Goal: Information Seeking & Learning: Learn about a topic

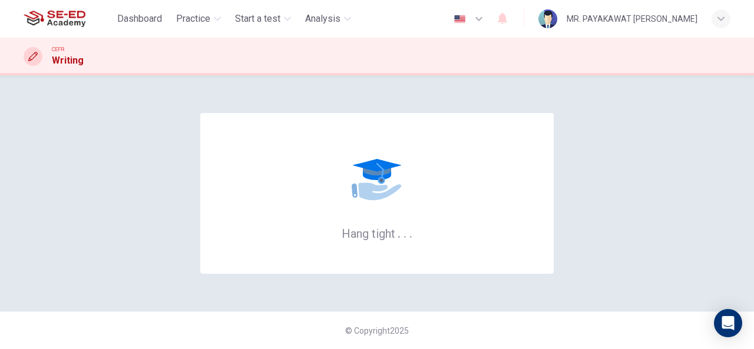
click at [187, 21] on span "Practice" at bounding box center [193, 19] width 34 height 14
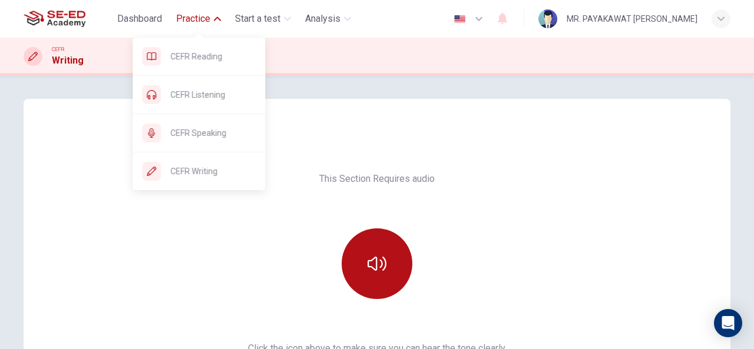
click at [201, 16] on span "Practice" at bounding box center [193, 19] width 34 height 14
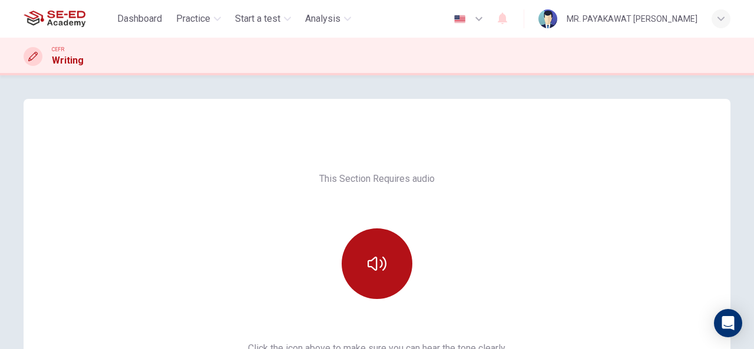
click at [201, 16] on span "Practice" at bounding box center [193, 19] width 34 height 14
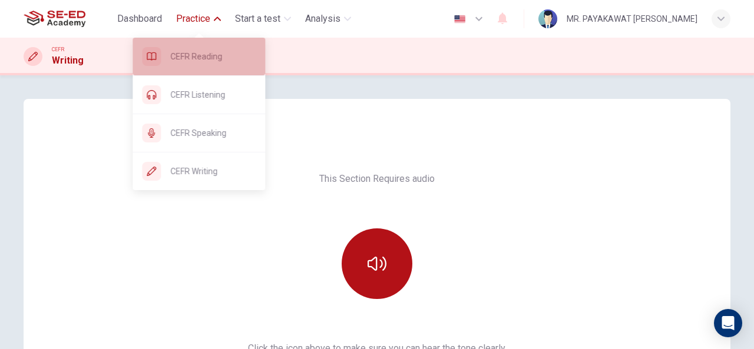
click at [204, 62] on span "CEFR Reading" at bounding box center [212, 56] width 85 height 14
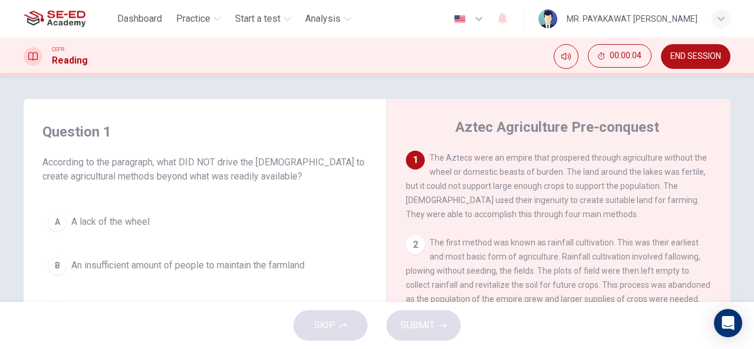
click at [414, 163] on div "1" at bounding box center [415, 160] width 19 height 19
click at [571, 58] on button "Mute" at bounding box center [566, 56] width 25 height 25
click at [571, 58] on button "Unmute" at bounding box center [566, 56] width 25 height 25
click at [494, 193] on div "1 The Aztecs were an empire that prospered through agriculture without the whee…" at bounding box center [559, 186] width 306 height 71
drag, startPoint x: 426, startPoint y: 154, endPoint x: 479, endPoint y: 233, distance: 95.5
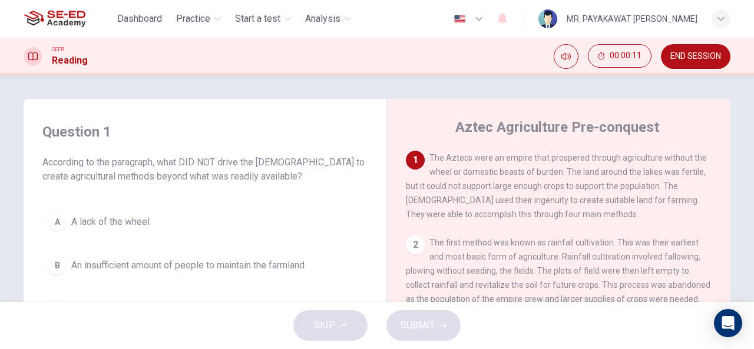
click at [479, 233] on div "1 The Aztecs were an empire that prospered through agriculture without the whee…" at bounding box center [567, 329] width 322 height 357
drag, startPoint x: 468, startPoint y: 206, endPoint x: 524, endPoint y: 225, distance: 59.8
click at [524, 225] on div "1 The Aztecs were an empire that prospered through agriculture without the whee…" at bounding box center [567, 329] width 322 height 357
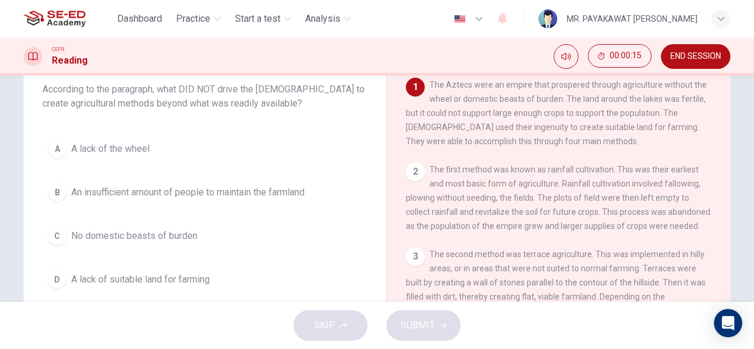
scroll to position [57, 0]
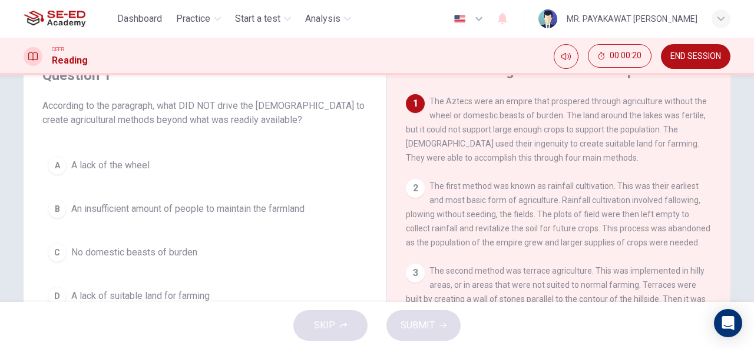
click at [105, 164] on span "A lack of the wheel" at bounding box center [110, 165] width 78 height 14
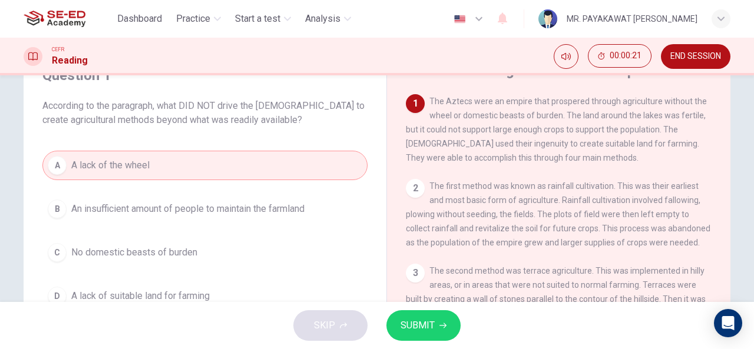
click at [102, 211] on span "An insufficient amount of people to maintain the farmland" at bounding box center [187, 209] width 233 height 14
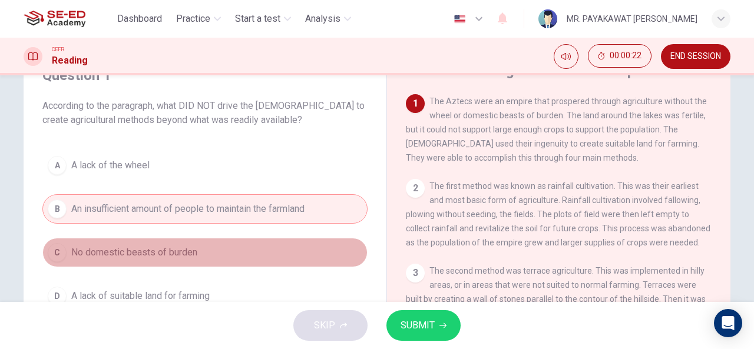
click at [100, 250] on span "No domestic beasts of burden" at bounding box center [134, 253] width 126 height 14
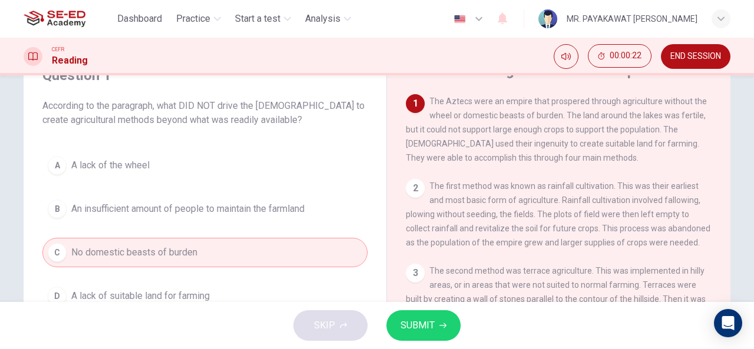
click at [117, 163] on span "A lack of the wheel" at bounding box center [110, 165] width 78 height 14
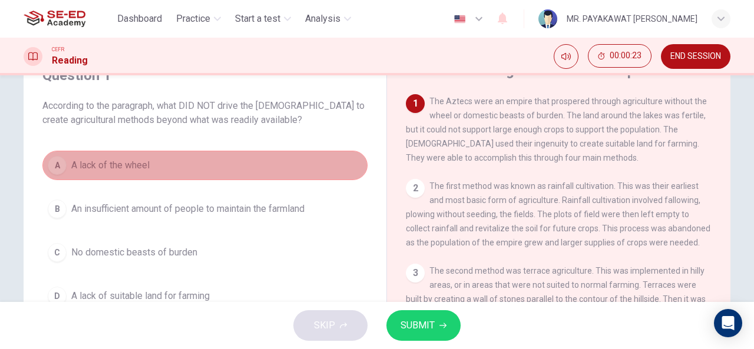
click at [117, 163] on span "A lack of the wheel" at bounding box center [110, 165] width 78 height 14
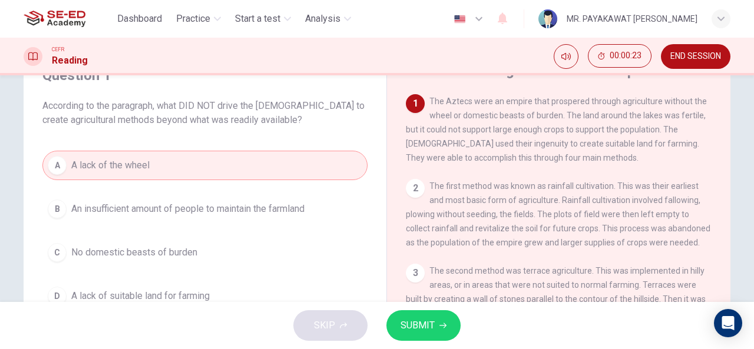
click at [183, 126] on span "According to the paragraph, what DID NOT drive the [DEMOGRAPHIC_DATA] to create…" at bounding box center [204, 113] width 325 height 28
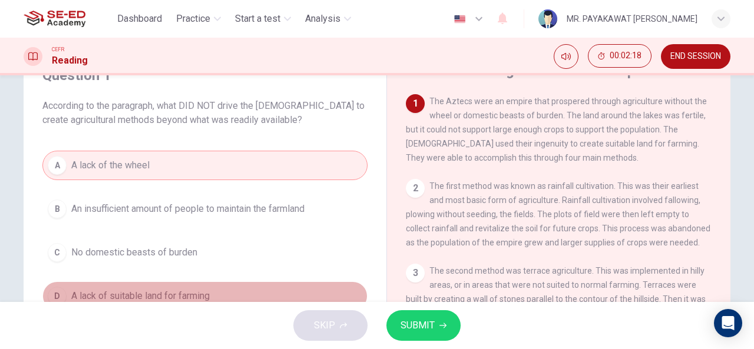
click at [196, 289] on span "A lack of suitable land for farming" at bounding box center [140, 296] width 138 height 14
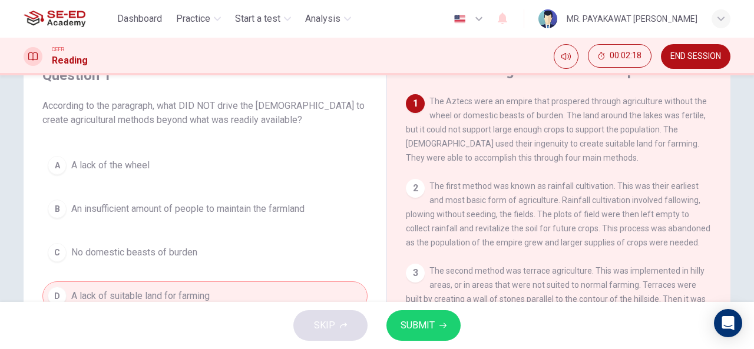
click at [420, 306] on div "SKIP SUBMIT" at bounding box center [377, 325] width 754 height 47
click at [433, 320] on span "SUBMIT" at bounding box center [417, 325] width 34 height 16
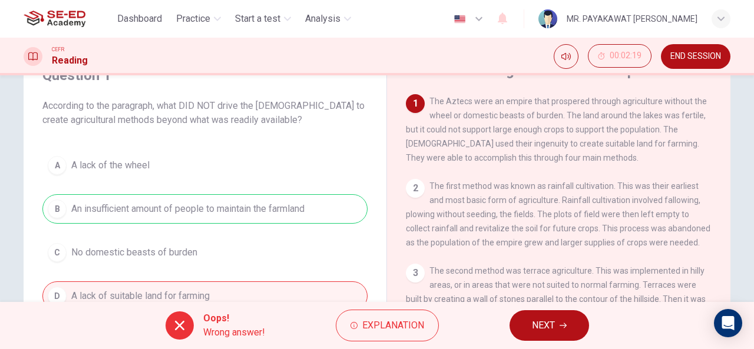
click at [527, 333] on button "NEXT" at bounding box center [548, 325] width 79 height 31
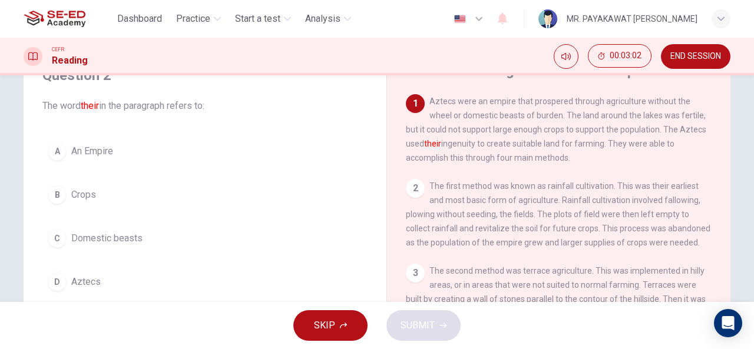
click at [83, 190] on span "Crops" at bounding box center [83, 195] width 25 height 14
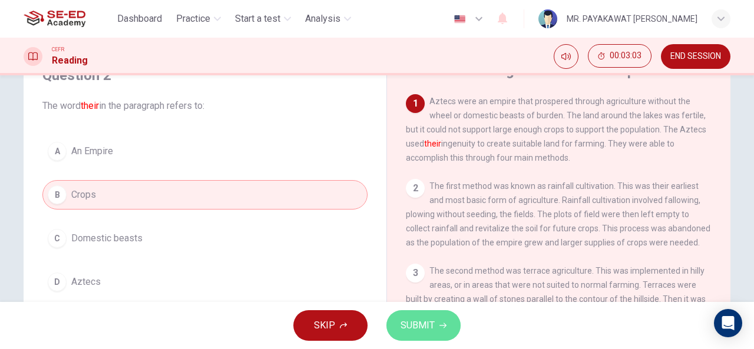
click at [409, 325] on span "SUBMIT" at bounding box center [417, 325] width 34 height 16
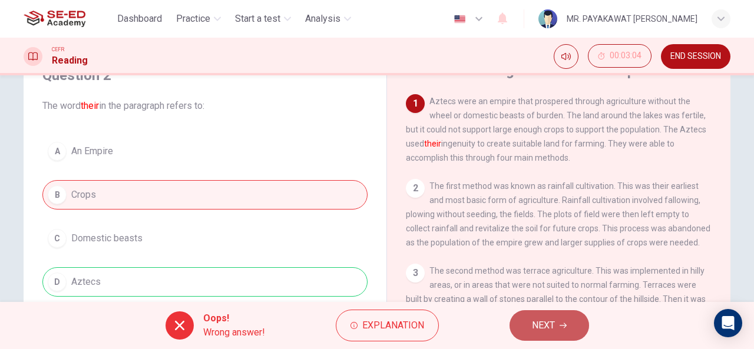
click at [538, 318] on span "NEXT" at bounding box center [543, 325] width 23 height 16
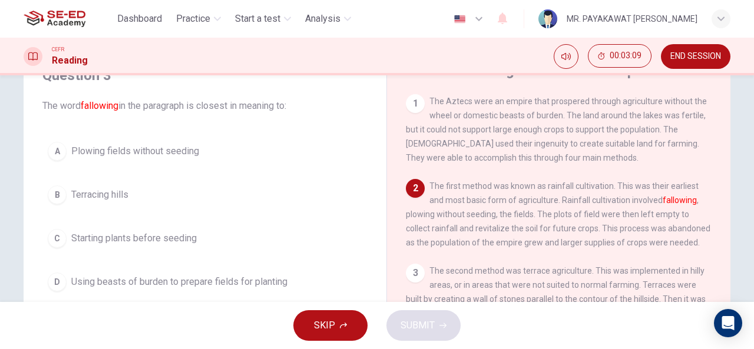
drag, startPoint x: 79, startPoint y: 104, endPoint x: 128, endPoint y: 105, distance: 48.9
click at [128, 105] on span "The word fallowing in the paragraph is closest in meaning to:" at bounding box center [204, 106] width 325 height 14
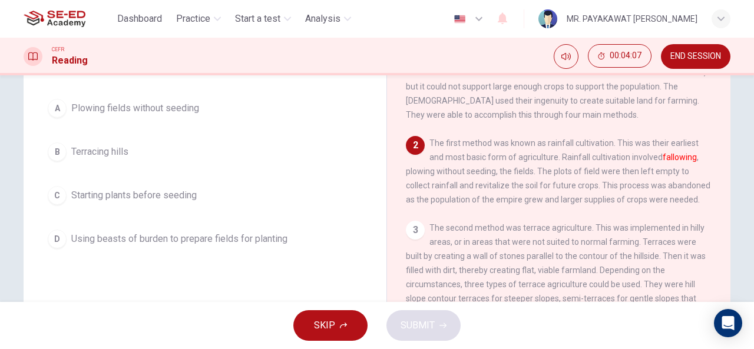
scroll to position [87, 0]
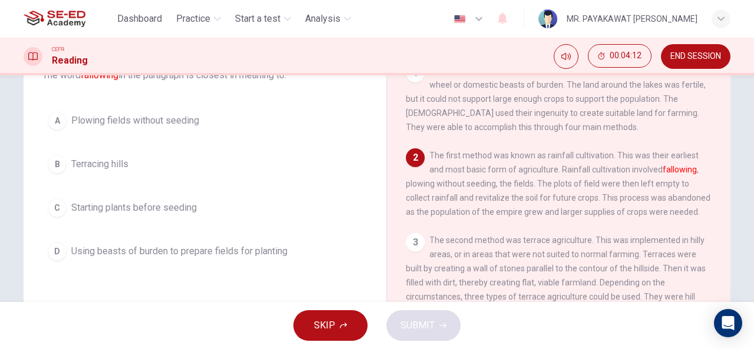
drag, startPoint x: 566, startPoint y: 183, endPoint x: 642, endPoint y: 184, distance: 76.6
click at [643, 183] on span "The first method was known as rainfall cultivation. This was their earliest and…" at bounding box center [558, 184] width 304 height 66
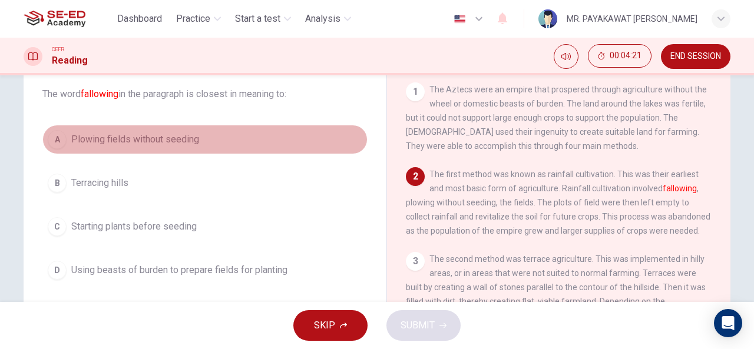
click at [143, 137] on span "Plowing fields without seeding" at bounding box center [135, 139] width 128 height 14
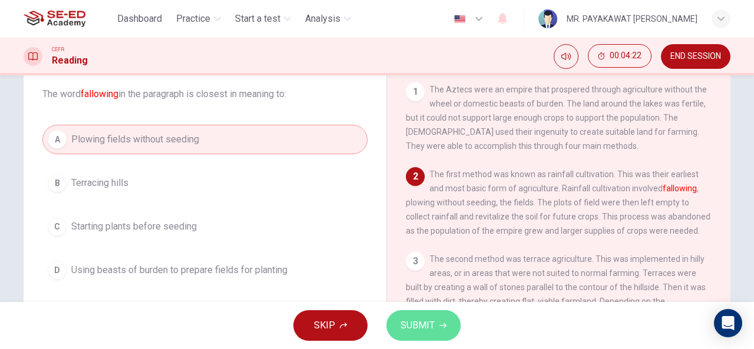
click at [418, 324] on span "SUBMIT" at bounding box center [417, 325] width 34 height 16
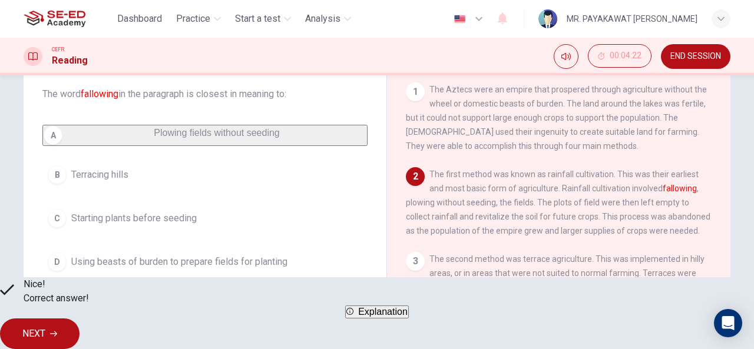
click at [45, 326] on span "NEXT" at bounding box center [33, 334] width 23 height 16
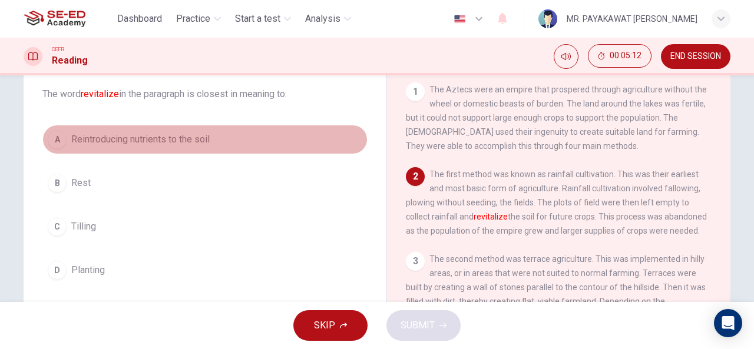
click at [140, 136] on span "Reintroducing nutrients to the soil" at bounding box center [140, 139] width 138 height 14
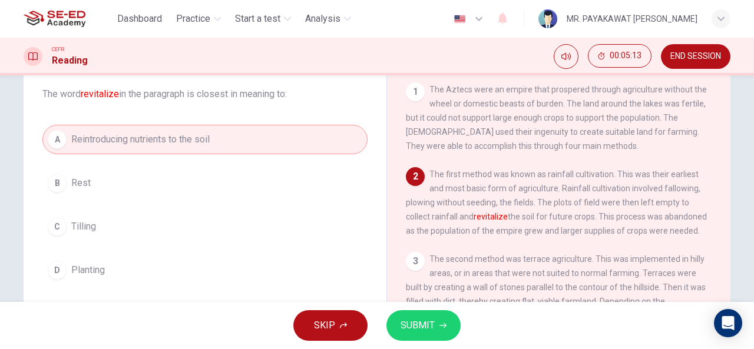
click at [422, 321] on span "SUBMIT" at bounding box center [417, 325] width 34 height 16
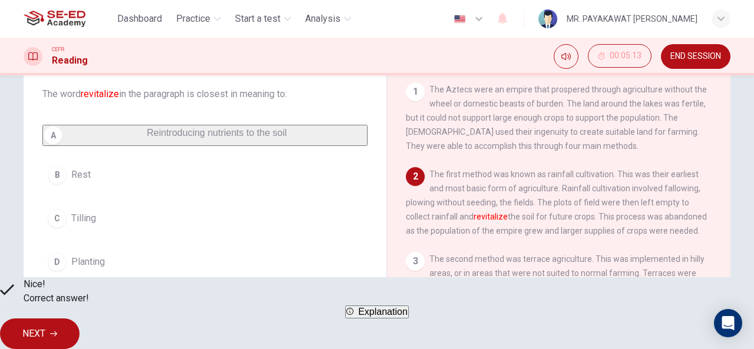
click at [79, 324] on button "NEXT" at bounding box center [39, 334] width 79 height 31
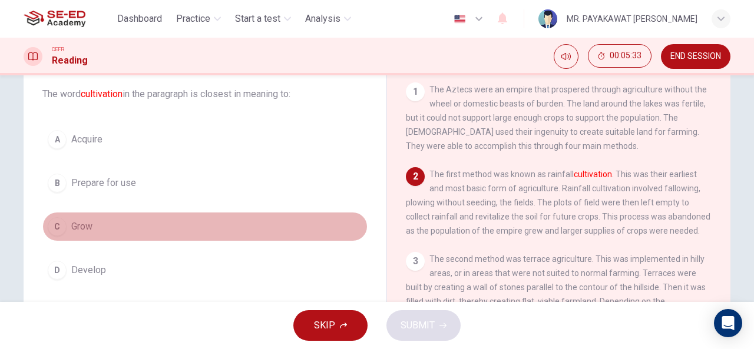
click at [87, 232] on span "Grow" at bounding box center [81, 227] width 21 height 14
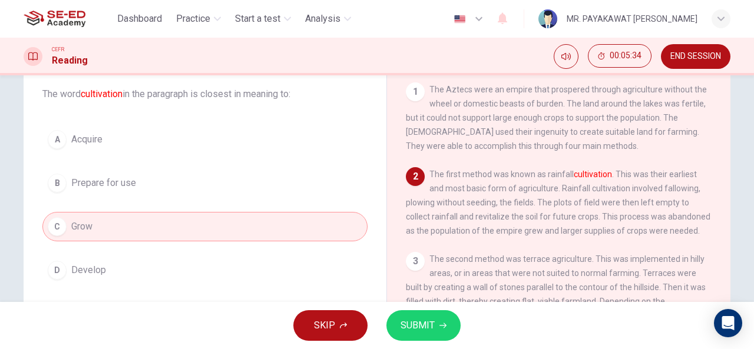
click at [419, 317] on span "SUBMIT" at bounding box center [417, 325] width 34 height 16
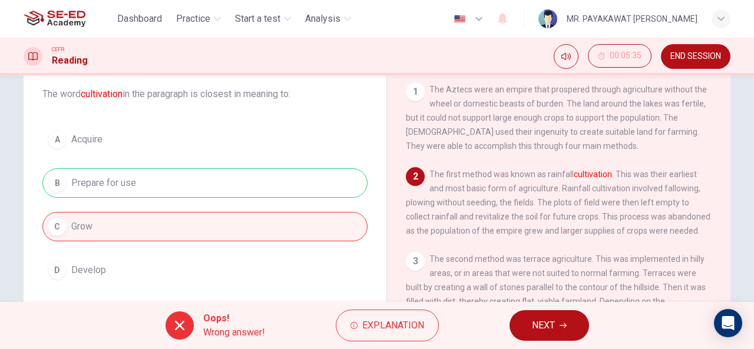
click at [392, 317] on button "Explanation" at bounding box center [387, 326] width 103 height 32
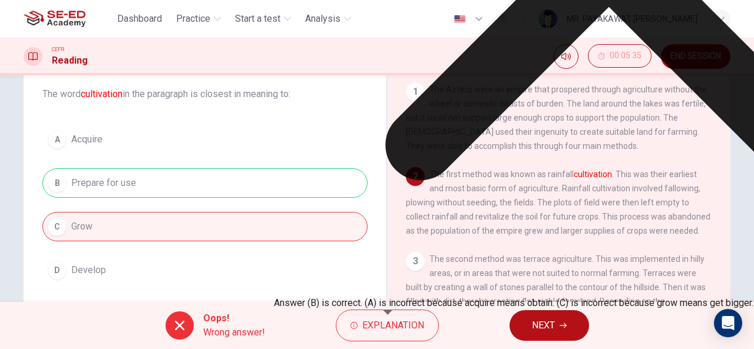
click at [526, 316] on button "NEXT" at bounding box center [548, 325] width 79 height 31
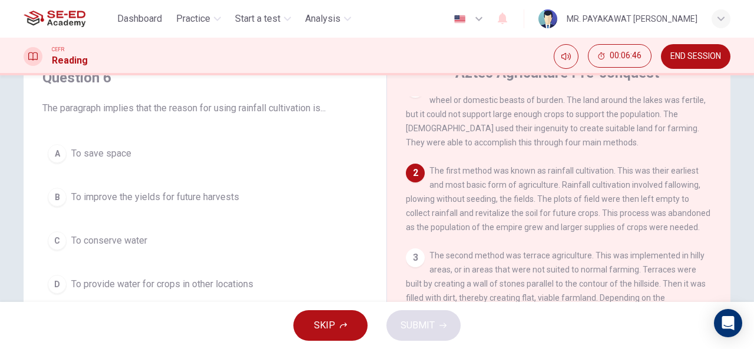
scroll to position [0, 0]
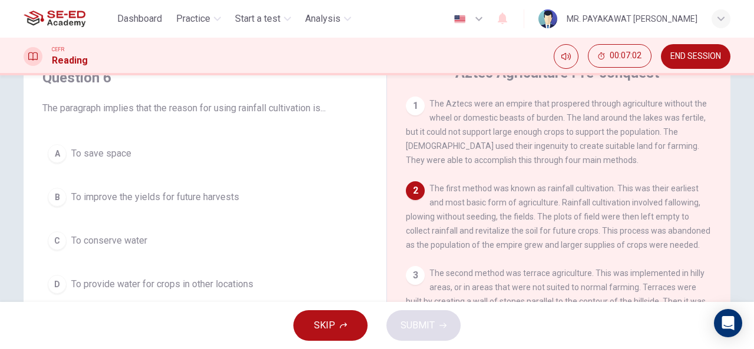
drag, startPoint x: 150, startPoint y: 111, endPoint x: 178, endPoint y: 107, distance: 29.1
click at [178, 107] on span "The paragraph implies that the reason for using rainfall cultivation is..." at bounding box center [204, 108] width 325 height 14
click at [206, 200] on span "To improve the yields for future harvests" at bounding box center [155, 197] width 168 height 14
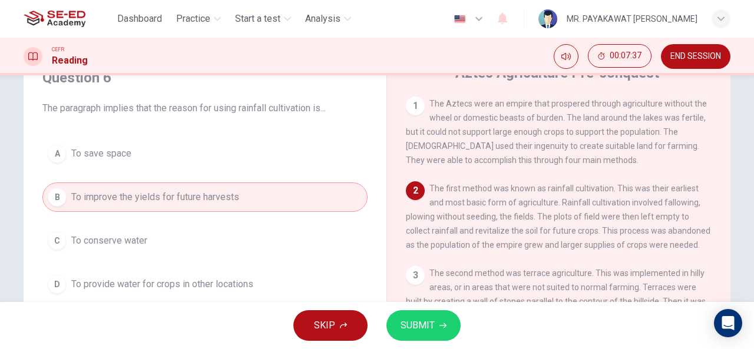
click at [420, 330] on span "SUBMIT" at bounding box center [417, 325] width 34 height 16
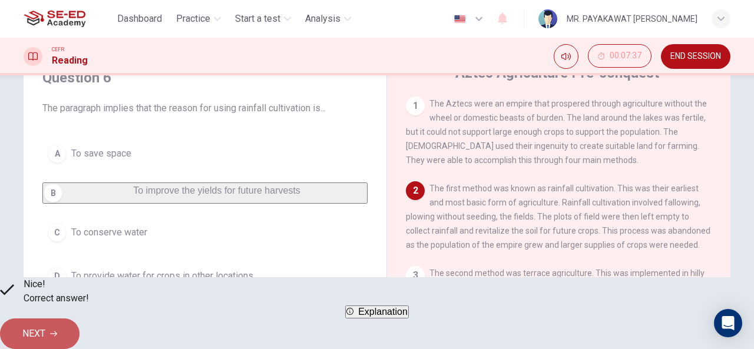
click at [45, 326] on span "NEXT" at bounding box center [33, 334] width 23 height 16
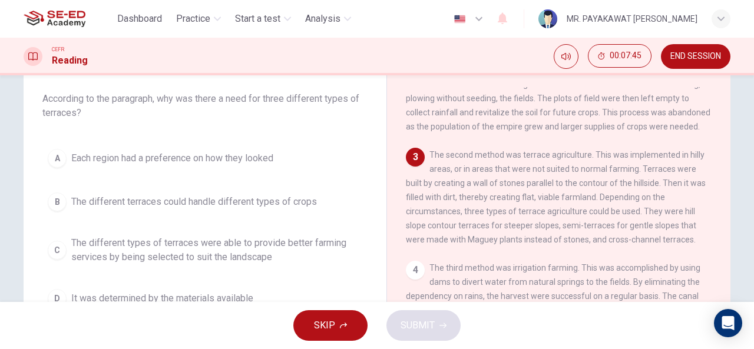
scroll to position [74, 0]
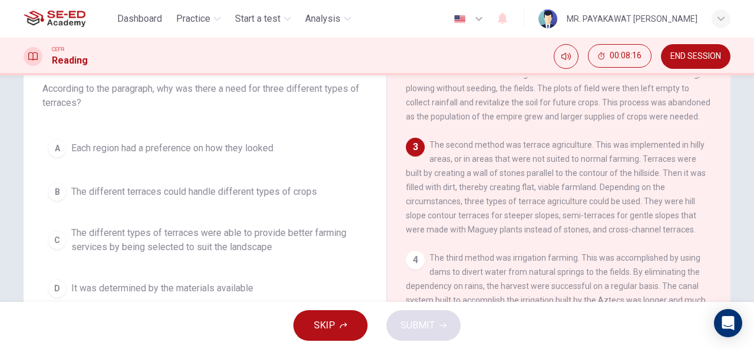
click at [201, 235] on span "The different types of terraces were able to provide better farming services by…" at bounding box center [216, 240] width 291 height 28
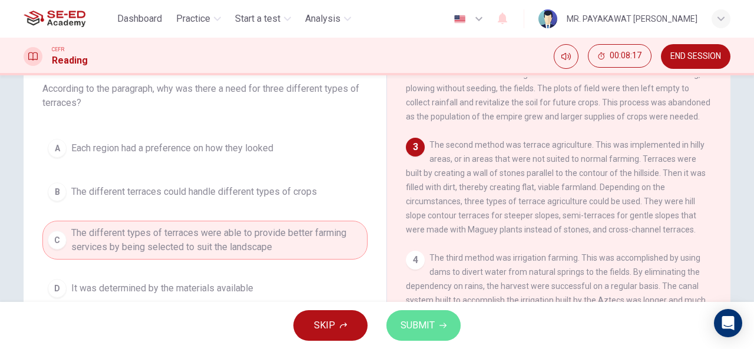
click at [403, 322] on span "SUBMIT" at bounding box center [417, 325] width 34 height 16
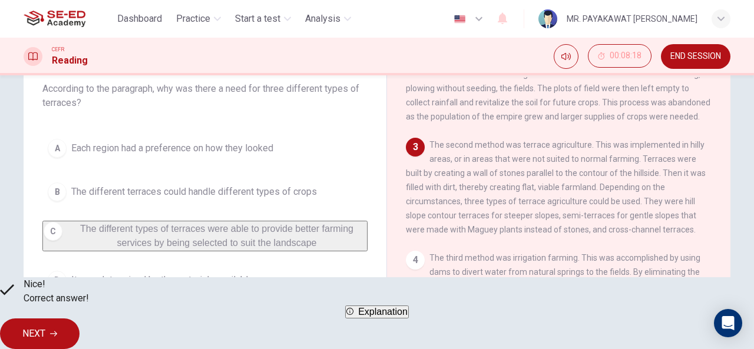
click at [45, 332] on span "NEXT" at bounding box center [33, 334] width 23 height 16
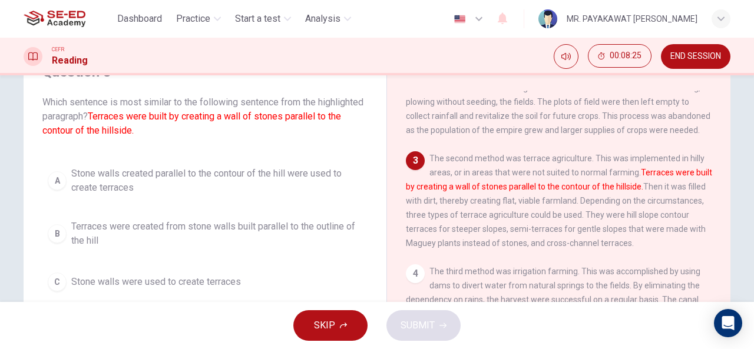
scroll to position [63, 0]
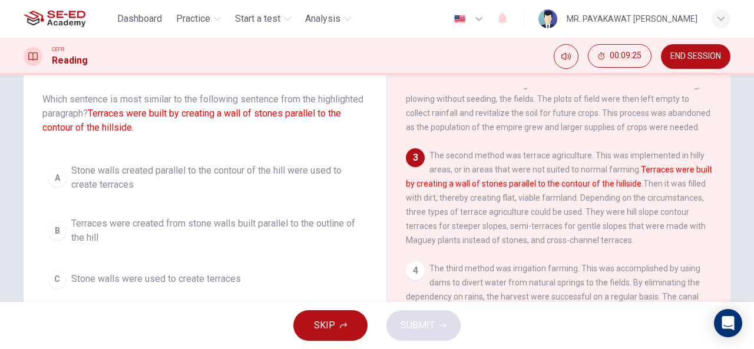
click at [212, 166] on span "Stone walls created parallel to the contour of the hill were used to create ter…" at bounding box center [216, 178] width 291 height 28
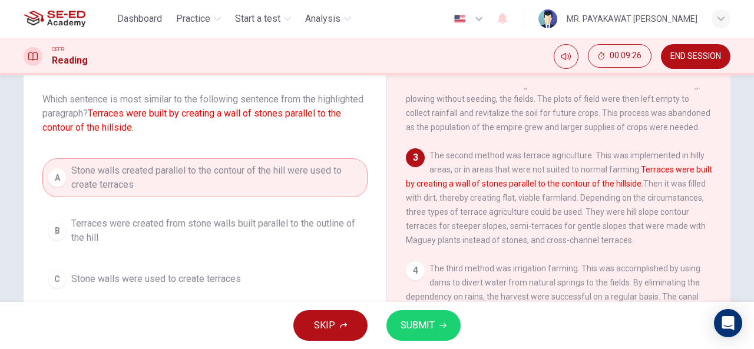
click at [420, 332] on span "SUBMIT" at bounding box center [417, 325] width 34 height 16
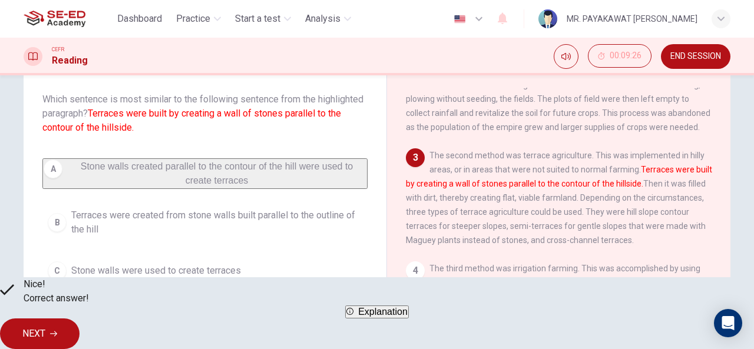
click at [79, 324] on button "NEXT" at bounding box center [39, 334] width 79 height 31
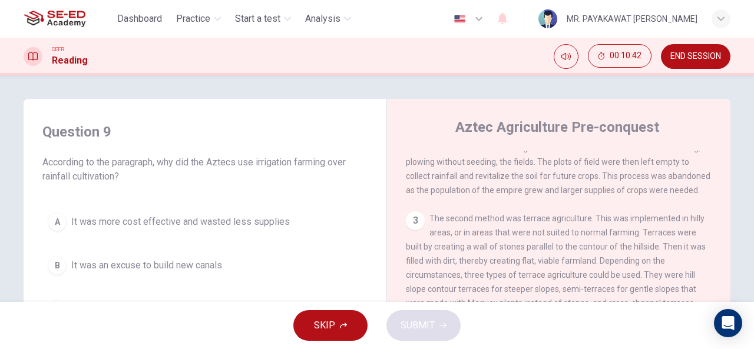
scroll to position [230, 0]
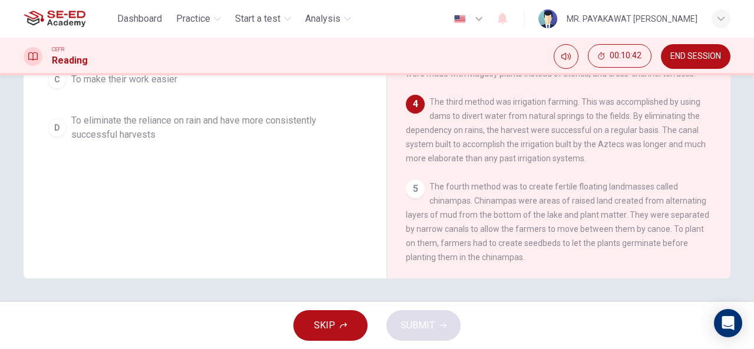
click at [171, 125] on span "To eliminate the reliance on rain and have more consistently successful harvests" at bounding box center [216, 128] width 291 height 28
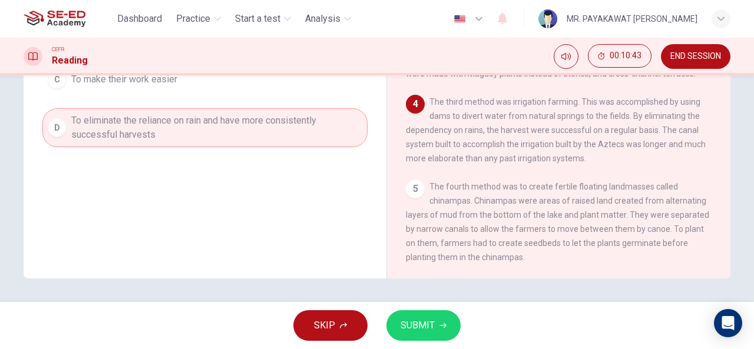
scroll to position [0, 0]
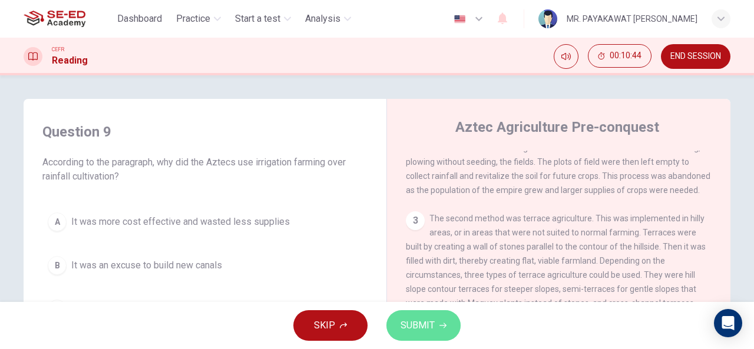
click at [414, 323] on span "SUBMIT" at bounding box center [417, 325] width 34 height 16
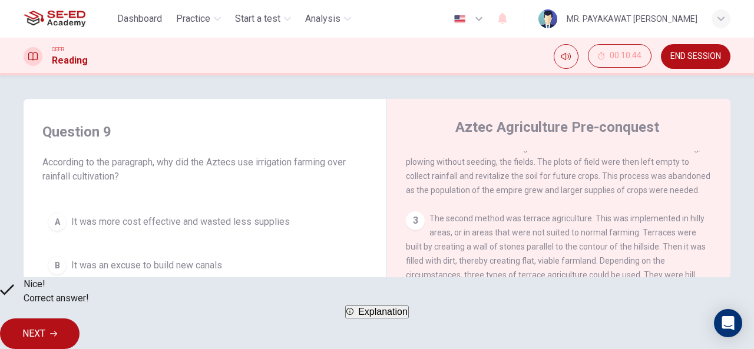
click at [700, 64] on button "END SESSION" at bounding box center [695, 56] width 69 height 25
